Goal: Transaction & Acquisition: Book appointment/travel/reservation

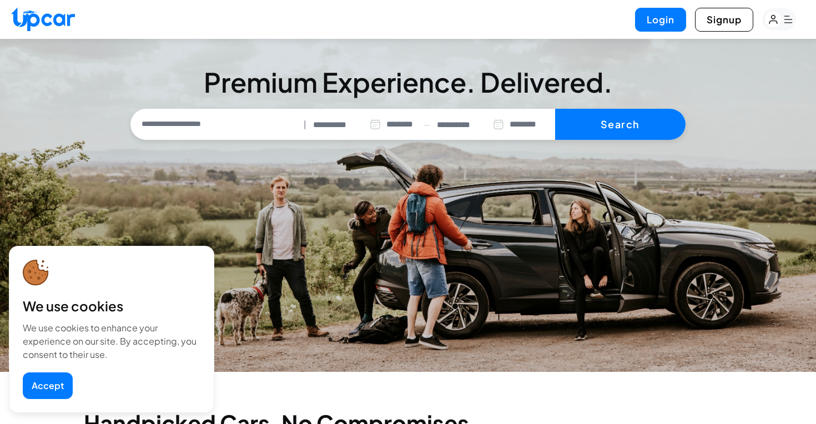
select select "********"
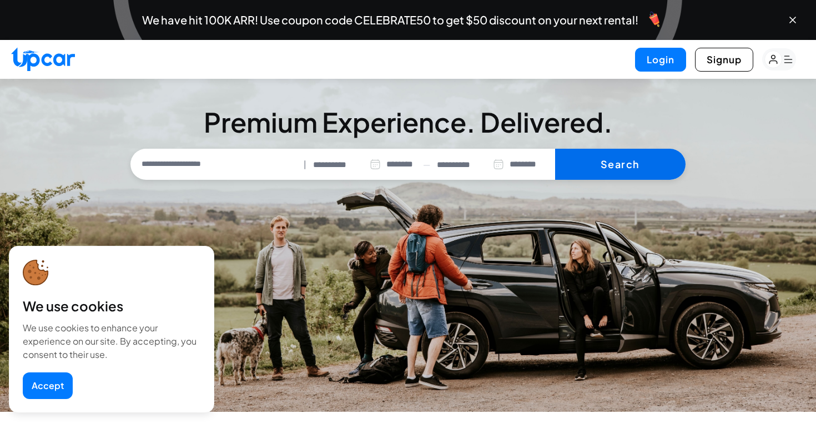
click at [576, 164] on button "Search" at bounding box center [620, 164] width 130 height 31
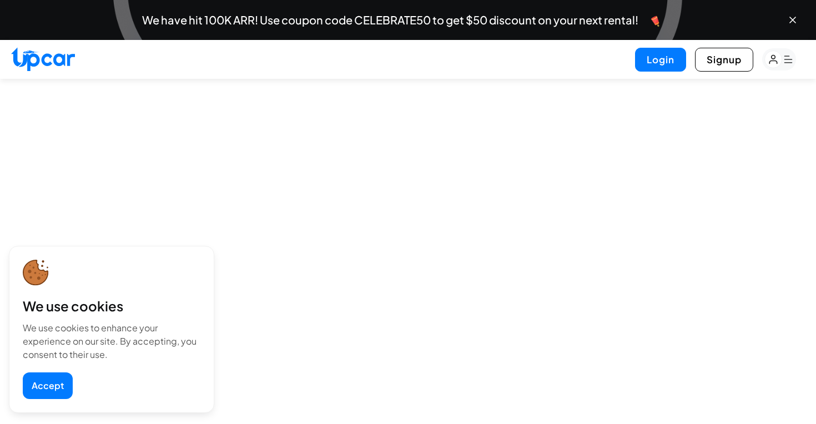
select select "********"
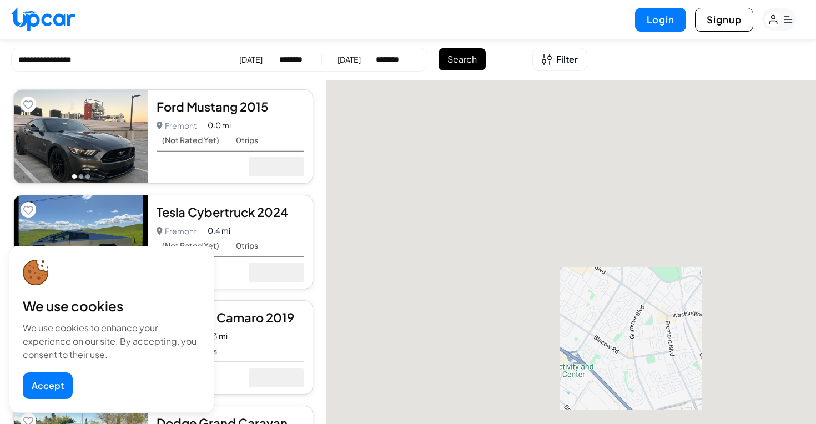
click at [49, 382] on button "Accept" at bounding box center [48, 385] width 50 height 27
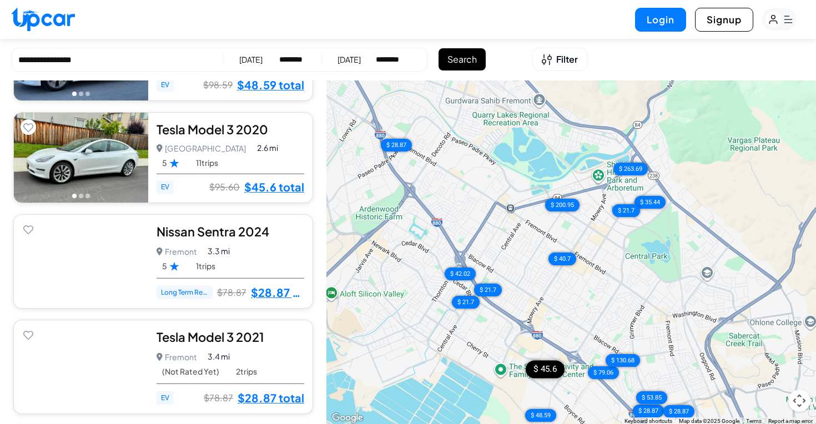
scroll to position [1005, 0]
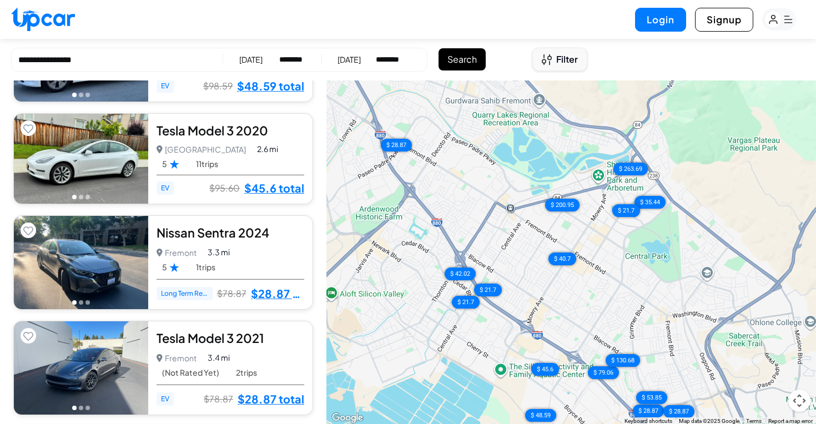
click at [547, 60] on icon "Open filters" at bounding box center [547, 60] width 10 height 12
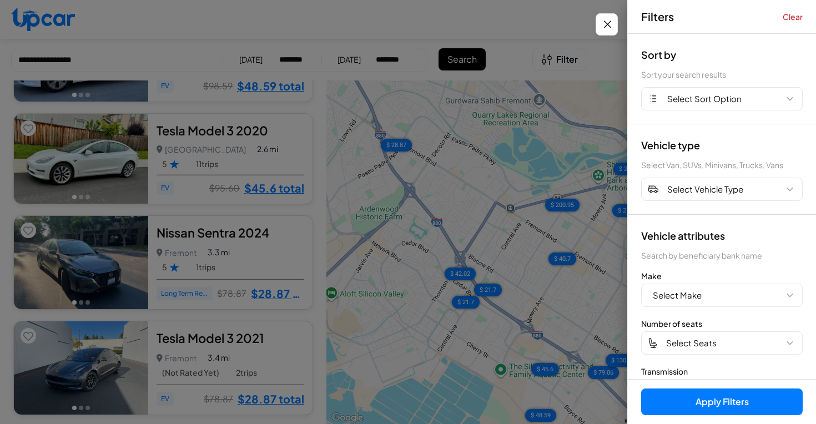
click at [691, 112] on div "Sort by Sort your search results Select Sort Option" at bounding box center [722, 79] width 188 height 90
click at [697, 100] on span "Select Sort Option" at bounding box center [704, 99] width 74 height 13
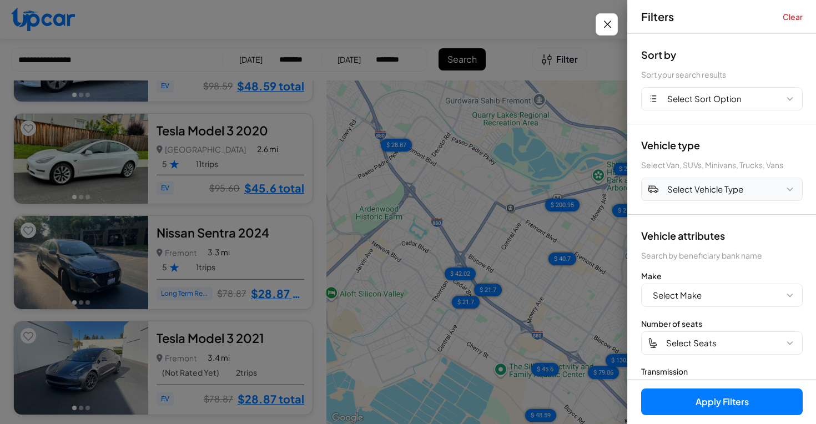
click at [689, 192] on span "Select Vehicle Type" at bounding box center [705, 189] width 76 height 13
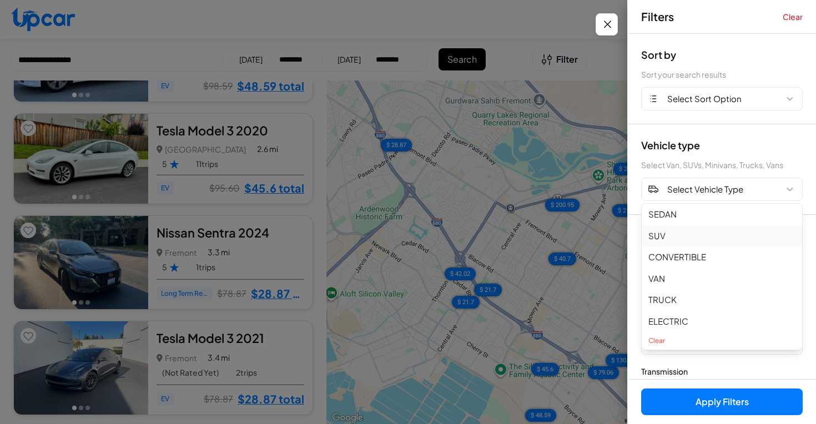
click at [688, 230] on button "SUV" at bounding box center [722, 236] width 160 height 22
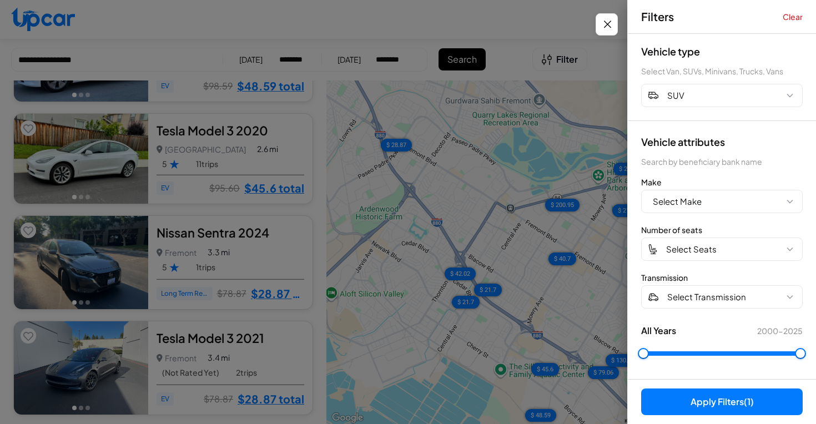
scroll to position [0, 0]
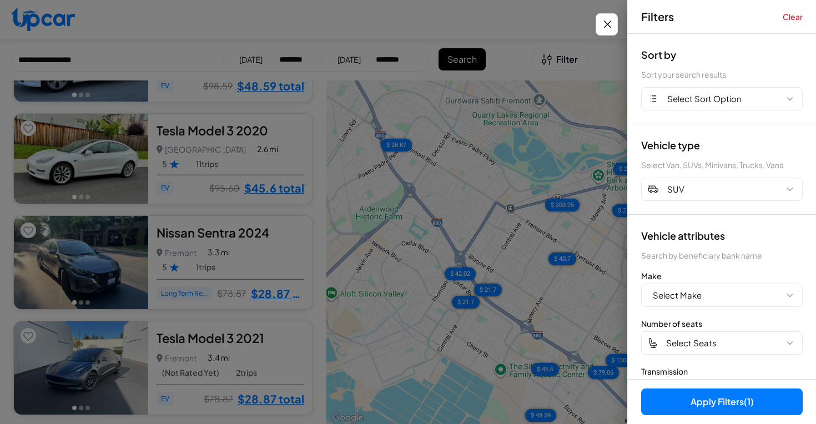
click at [711, 409] on button "Apply Filters (1)" at bounding box center [722, 402] width 162 height 27
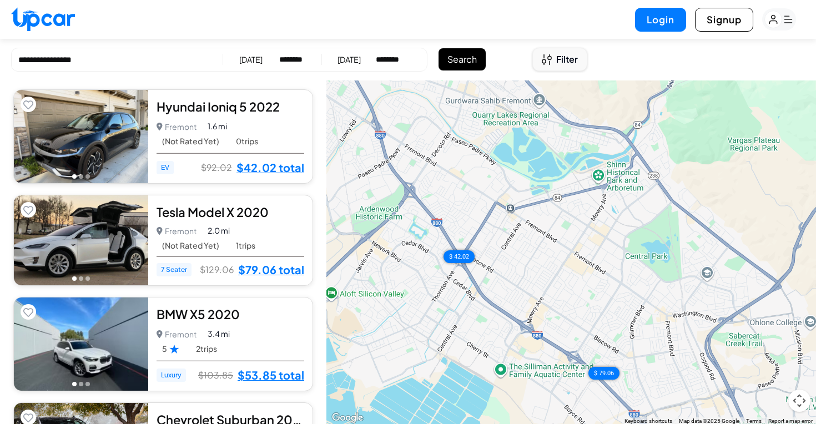
click at [556, 69] on button "Filter" at bounding box center [559, 59] width 55 height 23
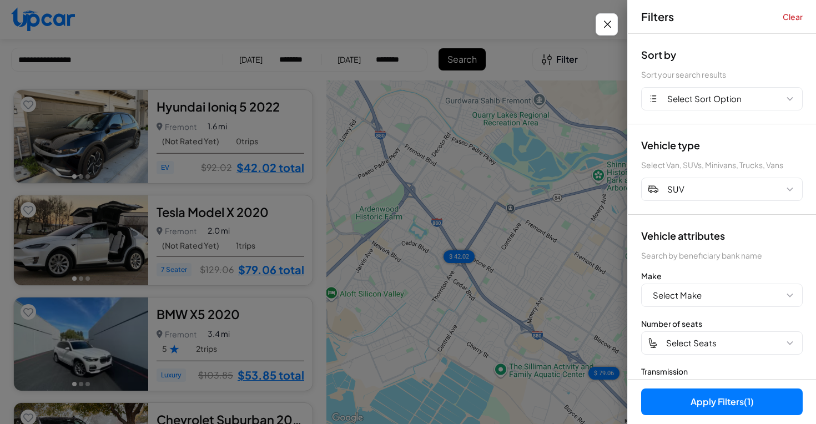
click at [555, 69] on div at bounding box center [408, 212] width 816 height 424
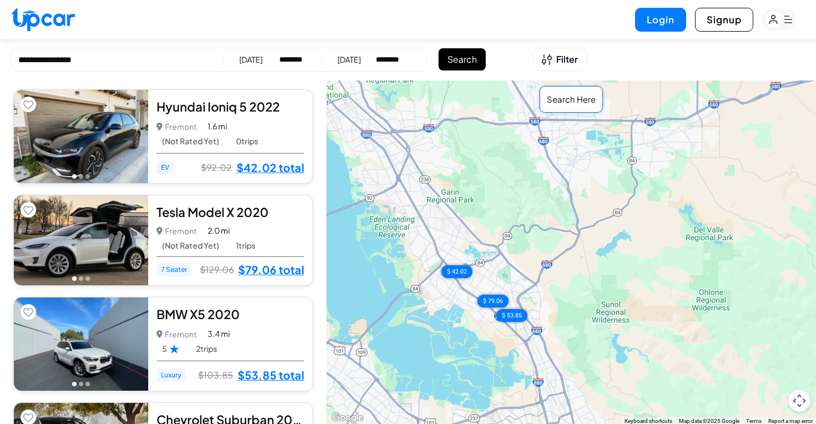
click at [549, 46] on div "Filter" at bounding box center [559, 60] width 59 height 28
click at [549, 52] on button "Filter" at bounding box center [559, 59] width 55 height 23
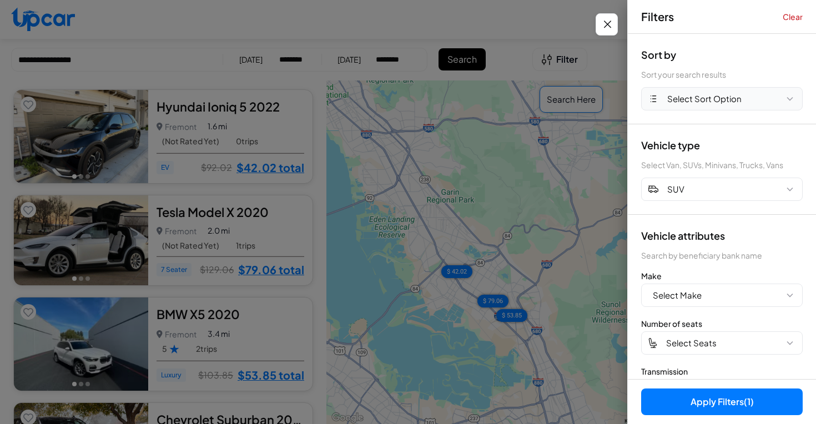
click at [751, 106] on button "Select Sort Option" at bounding box center [722, 98] width 162 height 23
click at [693, 169] on button "PRICE HIGH" at bounding box center [722, 167] width 160 height 22
click at [716, 406] on button "Apply Filters (2)" at bounding box center [722, 402] width 162 height 27
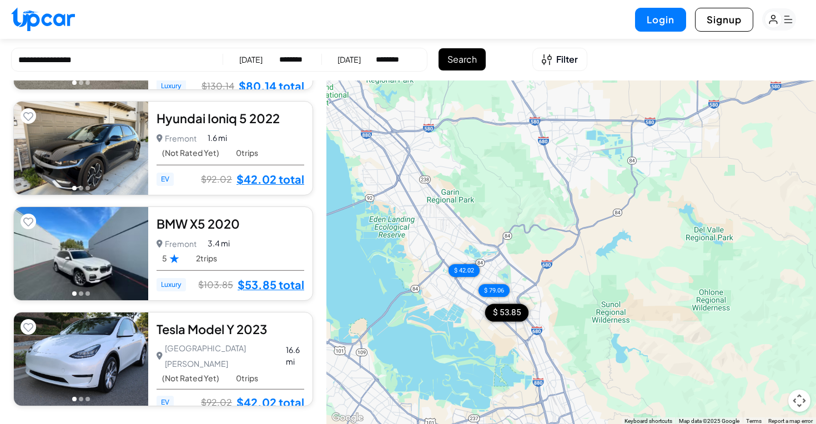
scroll to position [820, 0]
